Goal: Transaction & Acquisition: Download file/media

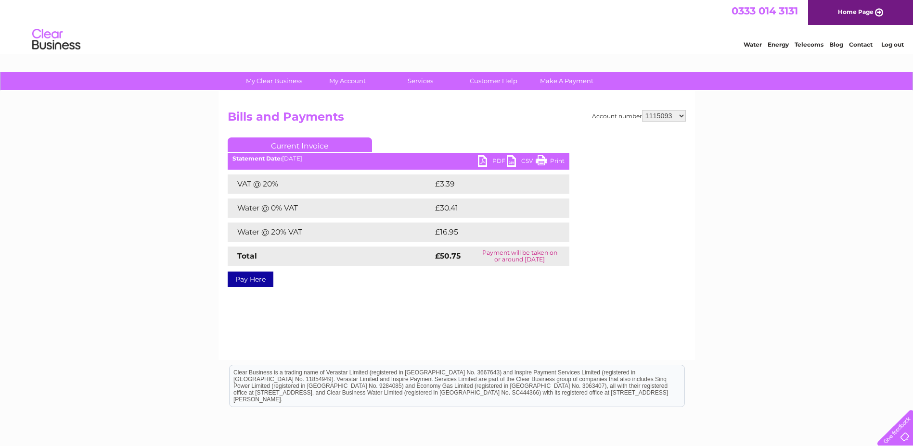
click at [676, 117] on select "940872 942211 954674 990461 1112489 1115093 30276825" at bounding box center [664, 116] width 44 height 12
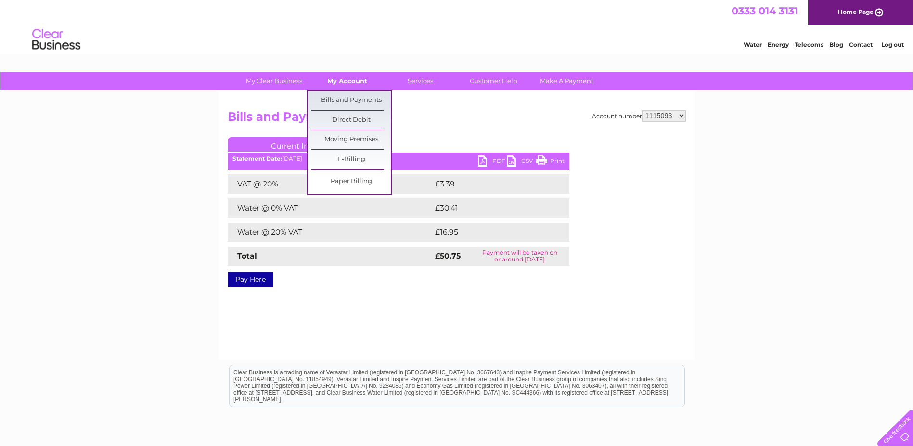
click at [345, 82] on link "My Account" at bounding box center [346, 81] width 79 height 18
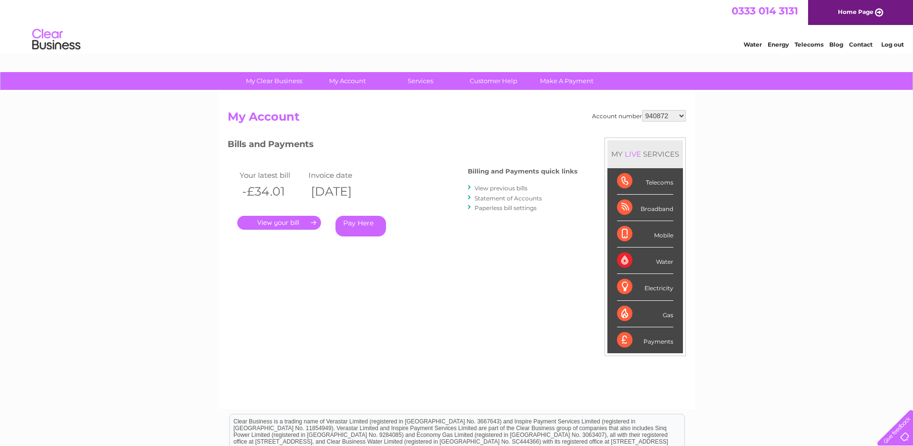
click at [678, 116] on select "940872 942211 954674 990461 1112489 1115093 30276825" at bounding box center [664, 116] width 44 height 12
click at [729, 151] on div "My Clear Business Login Details My Details My Preferences Link Account My Accou…" at bounding box center [456, 323] width 913 height 502
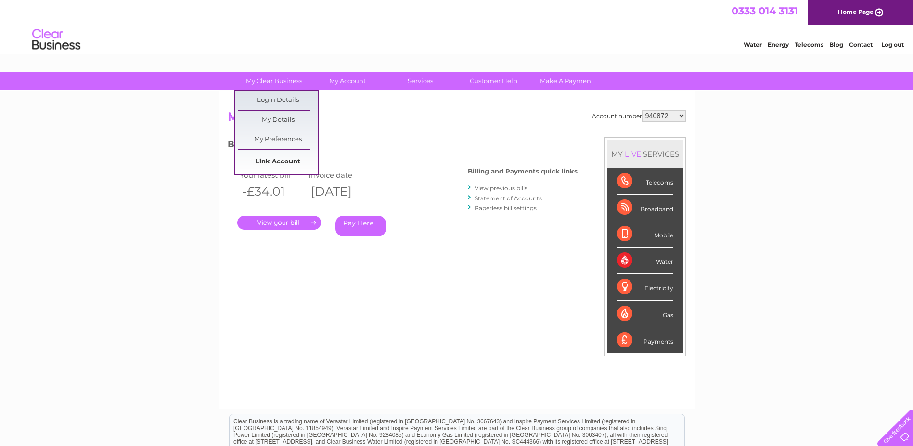
click at [283, 162] on link "Link Account" at bounding box center [277, 162] width 79 height 19
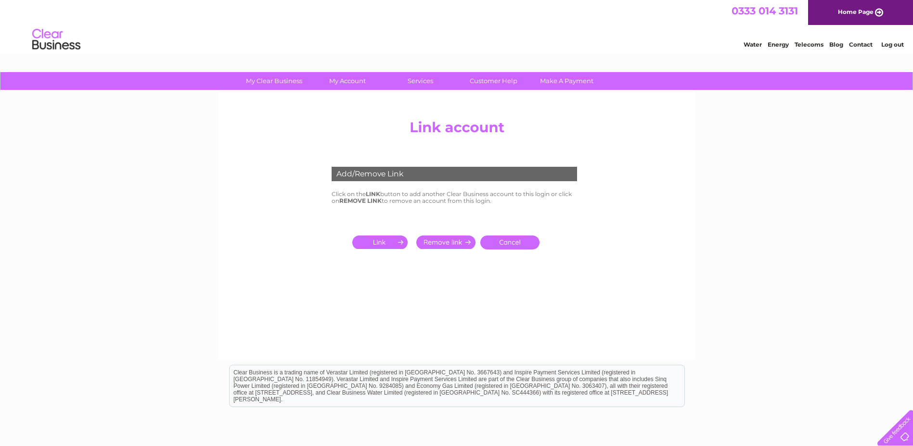
click at [392, 247] on input "submit" at bounding box center [381, 242] width 59 height 13
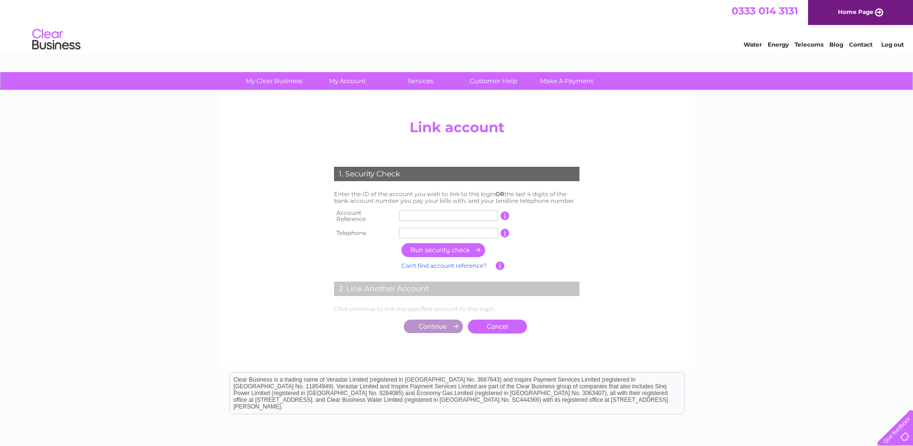
click at [423, 216] on input "text" at bounding box center [448, 216] width 99 height 11
type input "1023412"
click at [439, 228] on input "text" at bounding box center [448, 233] width 99 height 11
type input "03456077117"
click at [437, 243] on input "button" at bounding box center [443, 250] width 85 height 14
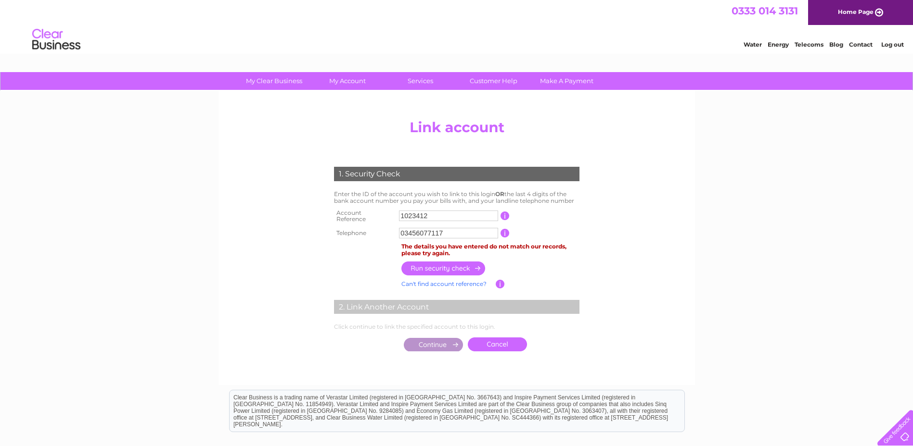
click at [489, 338] on link "Cancel" at bounding box center [497, 345] width 59 height 14
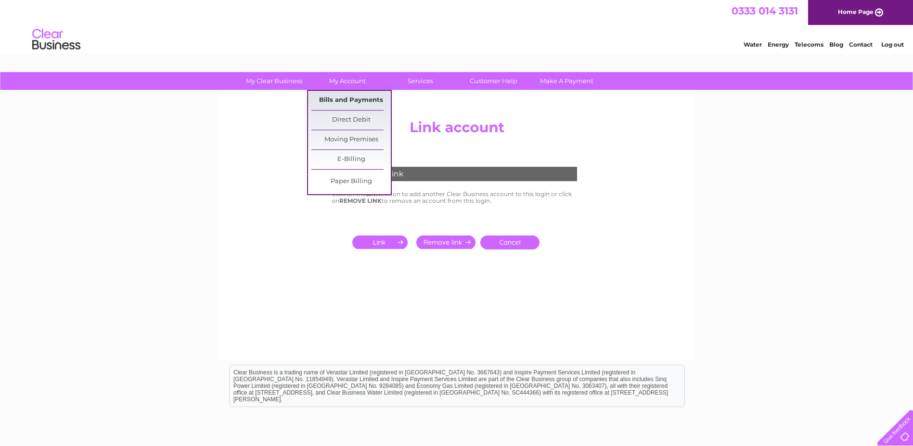
click at [339, 95] on link "Bills and Payments" at bounding box center [350, 100] width 79 height 19
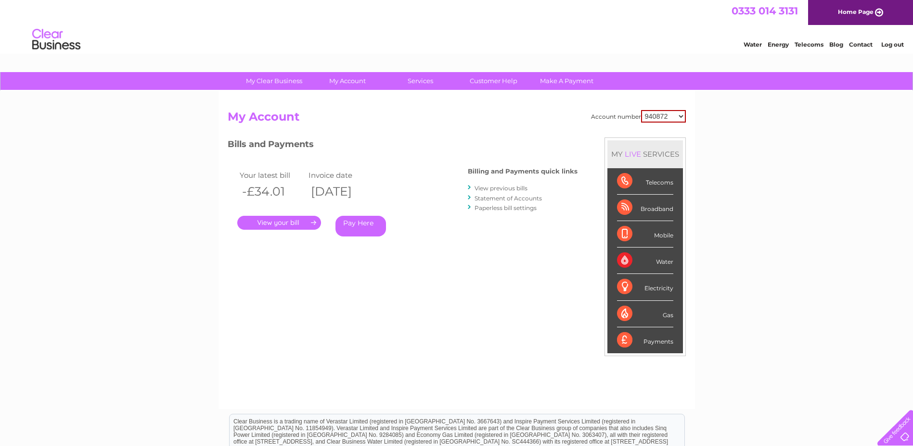
click at [681, 115] on select "940872 942211 954674 990461 1112489 1115093 30276825" at bounding box center [663, 116] width 45 height 13
select select "942211"
click at [641, 110] on select "940872 942211 954674 990461 1112489 1115093 30276825" at bounding box center [663, 116] width 45 height 13
drag, startPoint x: 0, startPoint y: 0, endPoint x: 681, endPoint y: 118, distance: 690.9
click at [681, 118] on select "940872 942211 954674 990461 1112489 1115093 30276825" at bounding box center [664, 116] width 44 height 12
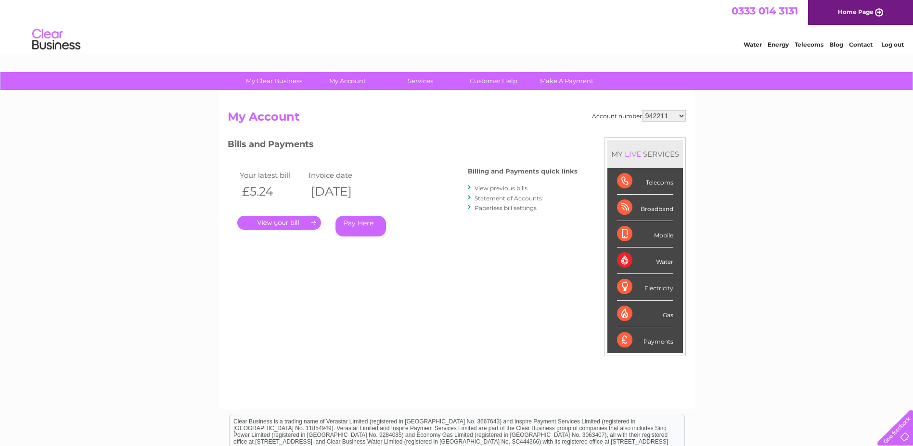
select select "954674"
click at [642, 110] on select "940872 942211 954674 990461 1112489 1115093 30276825" at bounding box center [664, 116] width 44 height 12
drag, startPoint x: 0, startPoint y: 0, endPoint x: 681, endPoint y: 115, distance: 690.4
click at [681, 115] on select "940872 942211 954674 990461 1112489 1115093 30276825" at bounding box center [664, 116] width 44 height 12
select select "990461"
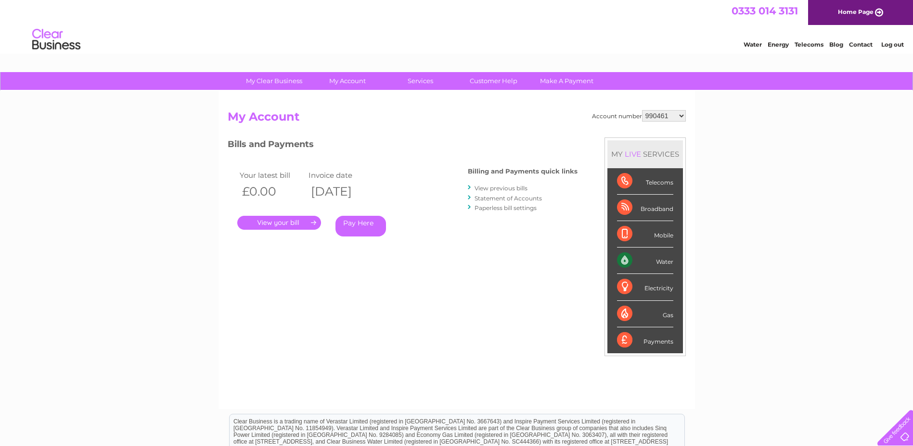
click at [642, 110] on select "940872 942211 954674 990461 1112489 1115093 30276825" at bounding box center [664, 116] width 44 height 12
drag, startPoint x: 0, startPoint y: 0, endPoint x: 681, endPoint y: 119, distance: 691.6
click at [681, 119] on select "940872 942211 954674 990461 1112489 1115093 30276825" at bounding box center [664, 116] width 44 height 12
select select "1112489"
click at [642, 110] on select "940872 942211 954674 990461 1112489 1115093 30276825" at bounding box center [664, 116] width 44 height 12
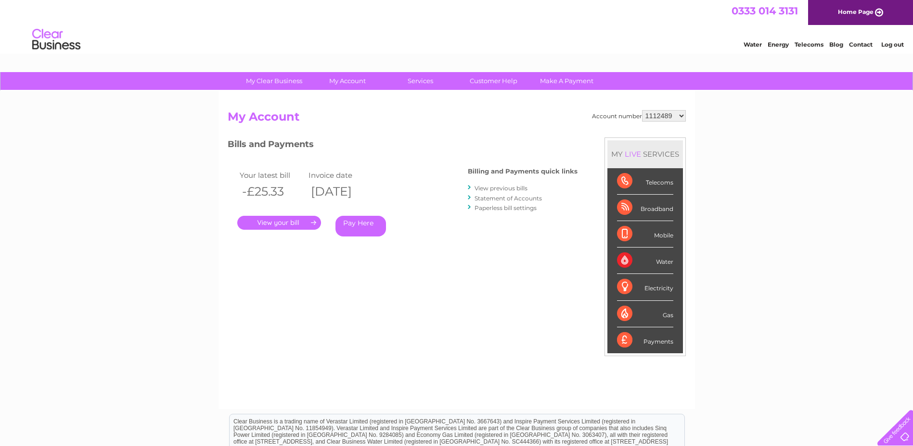
click at [685, 118] on select "940872 942211 954674 990461 1112489 1115093 30276825" at bounding box center [664, 116] width 44 height 12
select select "1115093"
click at [642, 110] on select "940872 942211 954674 990461 1112489 1115093 30276825" at bounding box center [664, 116] width 44 height 12
click at [683, 115] on select "940872 942211 954674 990461 1112489 1115093 30276825" at bounding box center [664, 116] width 44 height 12
select select "30276825"
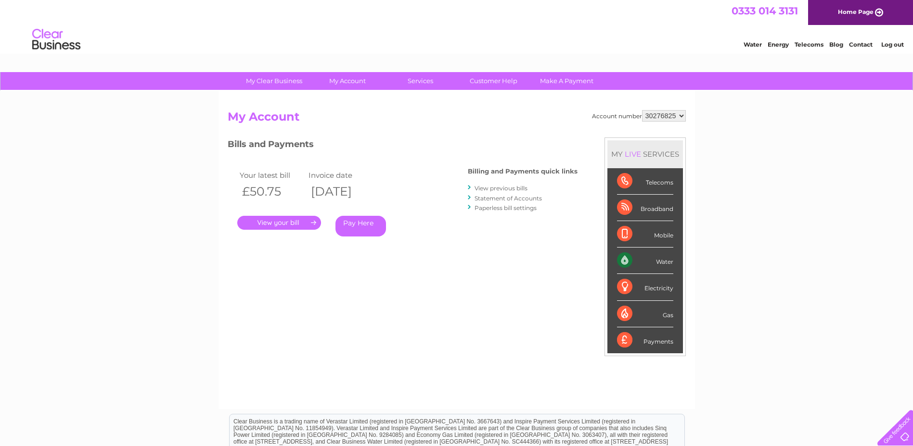
click at [642, 110] on select "940872 942211 954674 990461 1112489 1115093 30276825" at bounding box center [664, 116] width 44 height 12
click at [891, 44] on link "Log out" at bounding box center [892, 44] width 23 height 7
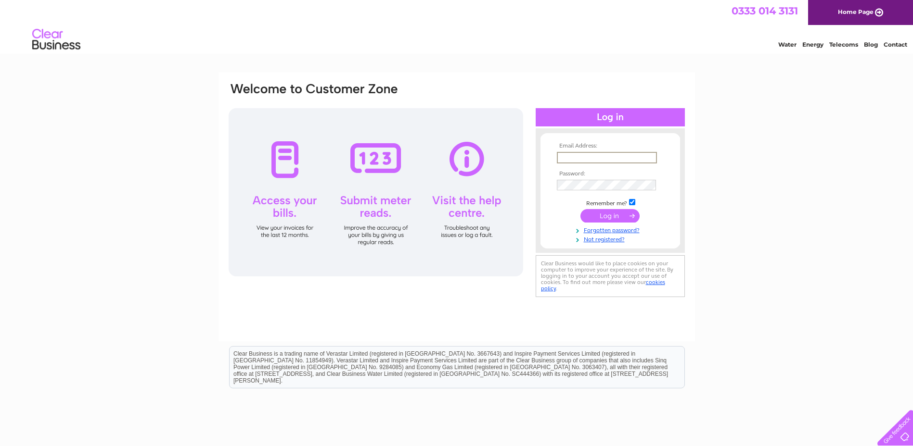
click at [608, 161] on input "text" at bounding box center [607, 158] width 100 height 12
type input "k"
type input "[EMAIL_ADDRESS][DOMAIN_NAME]"
click at [580, 209] on input "submit" at bounding box center [609, 215] width 59 height 13
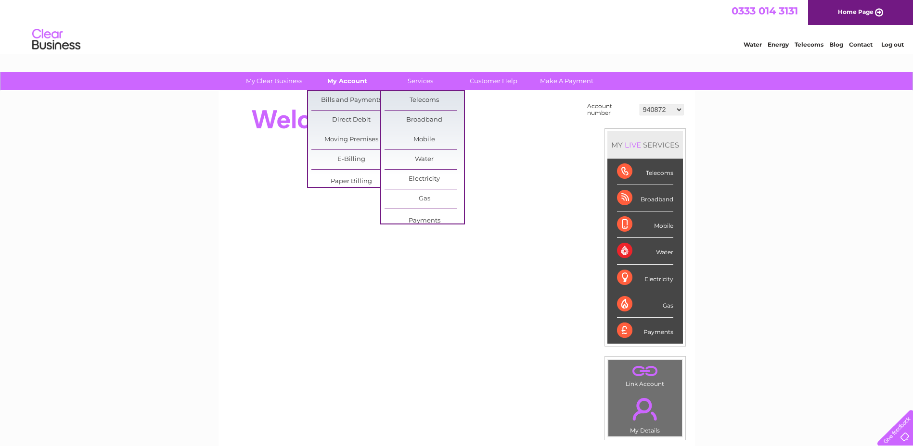
click at [366, 85] on link "My Account" at bounding box center [346, 81] width 79 height 18
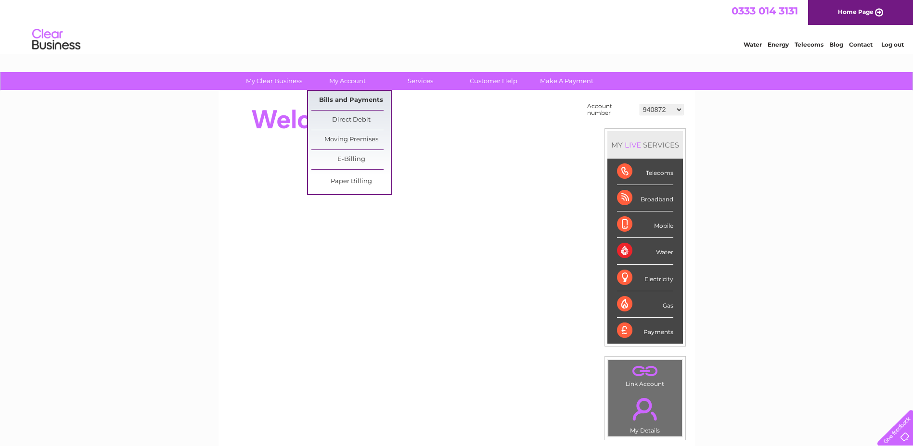
click at [369, 101] on link "Bills and Payments" at bounding box center [350, 100] width 79 height 19
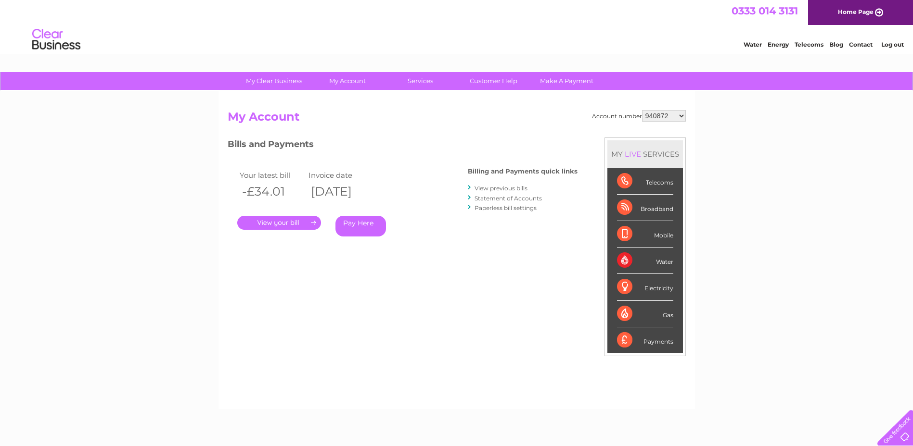
click at [679, 119] on select "940872 942211 954674 990461 1112489 1115093 30276825" at bounding box center [664, 116] width 44 height 12
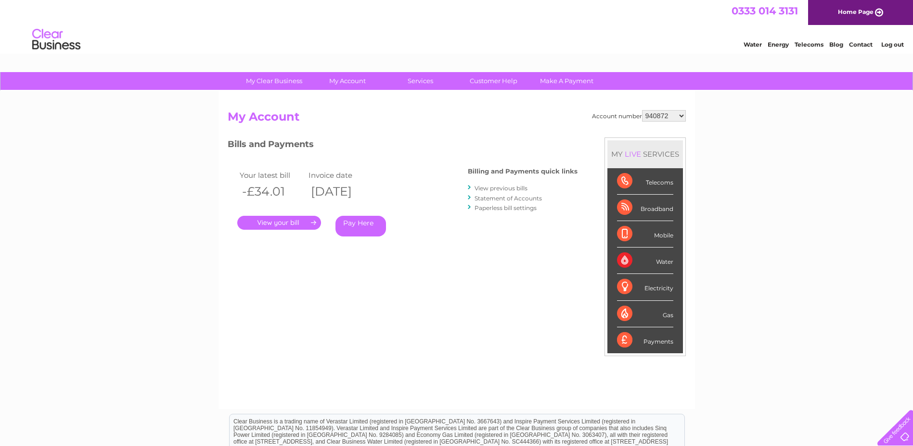
select select "942211"
click at [642, 110] on select "940872 942211 954674 990461 1112489 1115093 30276825" at bounding box center [664, 116] width 44 height 12
drag, startPoint x: 0, startPoint y: 0, endPoint x: 682, endPoint y: 119, distance: 692.0
click at [682, 119] on select "940872 942211 954674 990461 1112489 1115093 30276825" at bounding box center [664, 116] width 44 height 12
select select "954674"
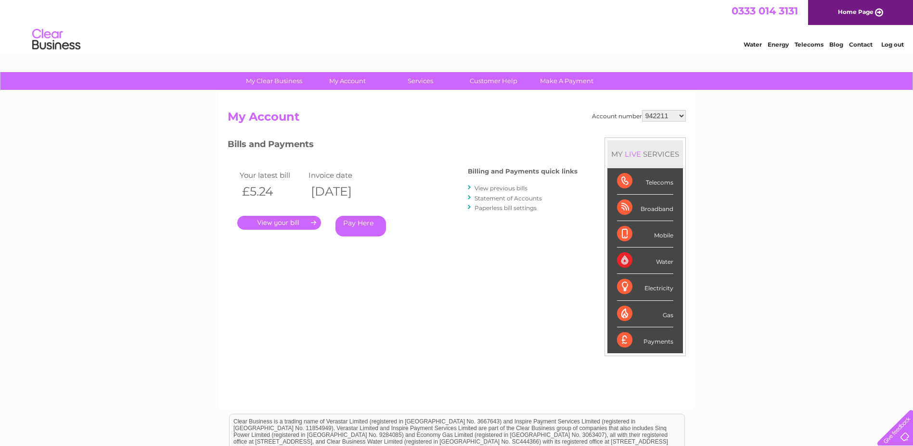
click at [642, 110] on select "940872 942211 954674 990461 1112489 1115093 30276825" at bounding box center [664, 116] width 44 height 12
drag, startPoint x: 0, startPoint y: 0, endPoint x: 679, endPoint y: 115, distance: 689.0
click at [679, 115] on select "940872 942211 954674 990461 1112489 1115093 30276825" at bounding box center [664, 116] width 44 height 12
select select "990461"
click at [642, 110] on select "940872 942211 954674 990461 1112489 1115093 30276825" at bounding box center [664, 116] width 44 height 12
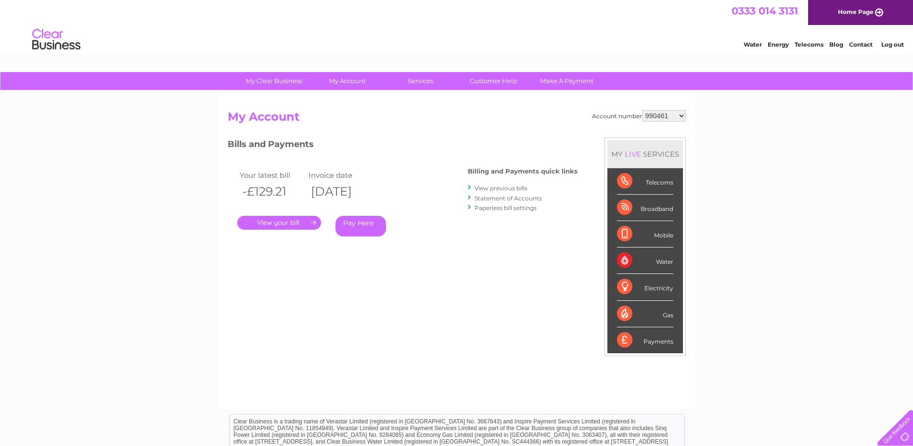
click at [685, 115] on select "940872 942211 954674 990461 1112489 1115093 30276825" at bounding box center [664, 116] width 44 height 12
select select "1112489"
click at [642, 110] on select "940872 942211 954674 990461 1112489 1115093 30276825" at bounding box center [664, 116] width 44 height 12
drag, startPoint x: 0, startPoint y: 0, endPoint x: 682, endPoint y: 116, distance: 691.5
click at [682, 116] on select "940872 942211 954674 990461 1112489 1115093 30276825" at bounding box center [664, 116] width 44 height 12
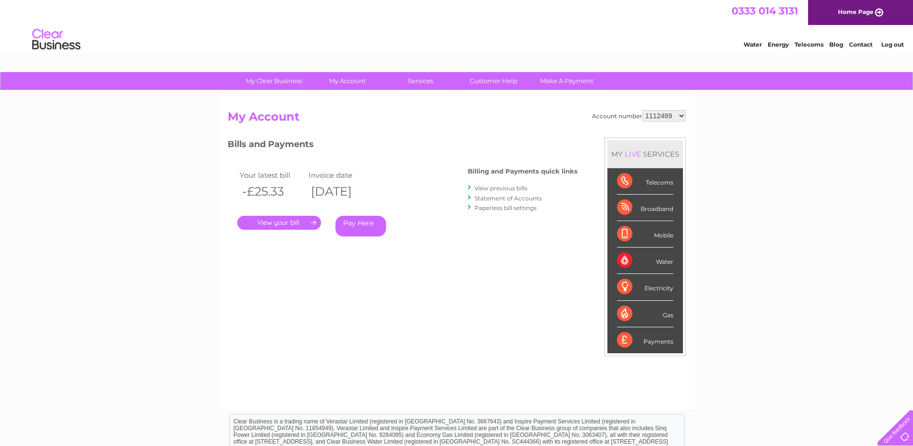
select select "1115093"
click at [642, 110] on select "940872 942211 954674 990461 1112489 1115093 30276825" at bounding box center [664, 116] width 44 height 12
click at [681, 116] on select "940872 942211 954674 990461 1112489 1115093 30276825" at bounding box center [664, 116] width 44 height 12
click at [493, 190] on link "View previous bills" at bounding box center [500, 188] width 53 height 7
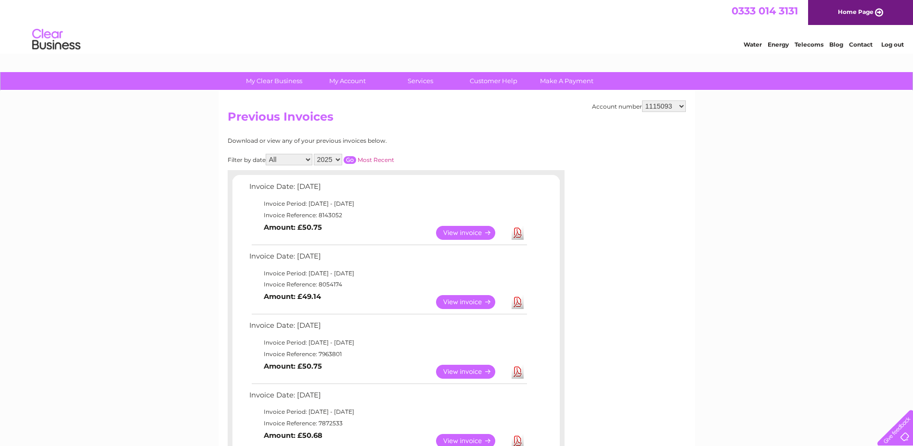
click at [448, 303] on link "View" at bounding box center [471, 302] width 71 height 14
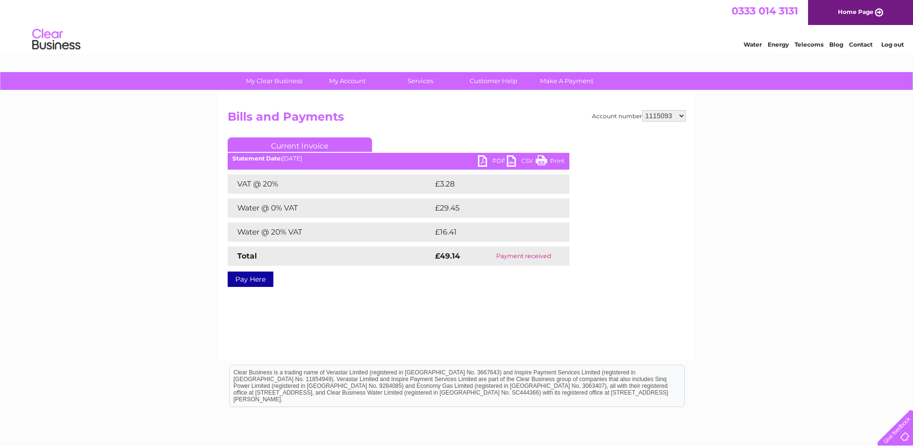
click at [497, 163] on link "PDF" at bounding box center [492, 162] width 29 height 14
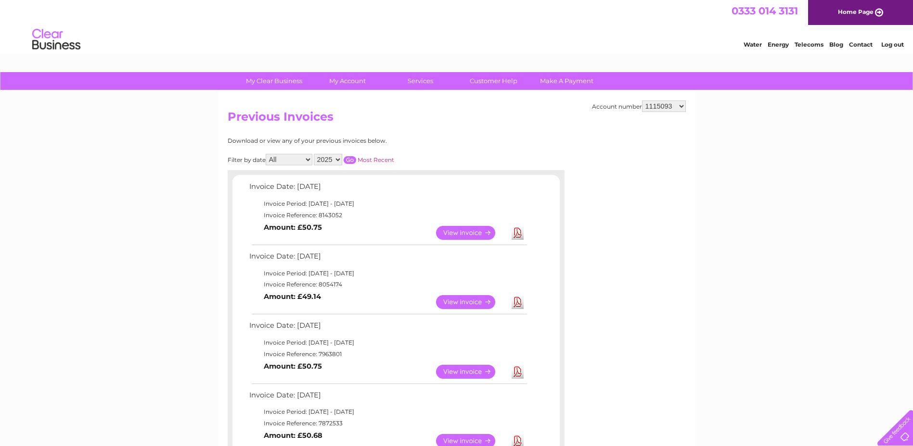
click at [474, 231] on link "View" at bounding box center [471, 233] width 71 height 14
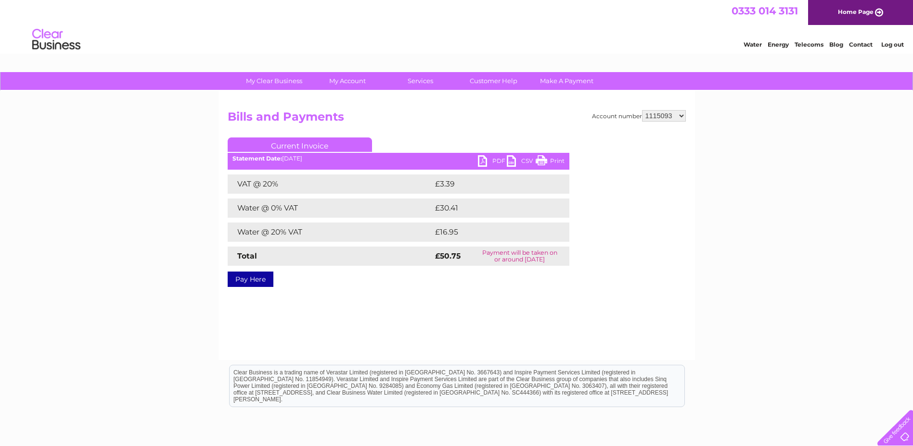
click at [495, 163] on link "PDF" at bounding box center [492, 162] width 29 height 14
click at [484, 159] on link "PDF" at bounding box center [492, 162] width 29 height 14
